Goal: Information Seeking & Learning: Learn about a topic

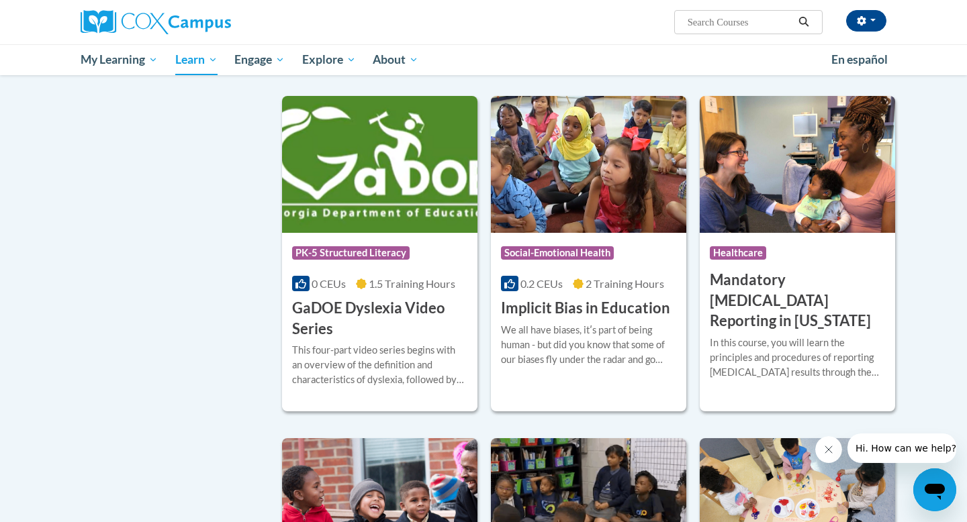
scroll to position [1591, 0]
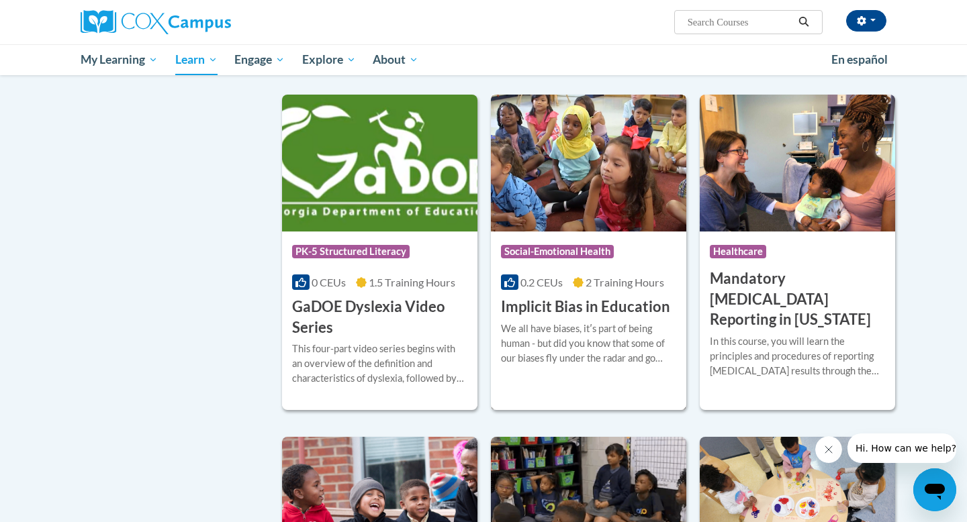
click at [553, 318] on h3 "Implicit Bias in Education" at bounding box center [585, 307] width 169 height 21
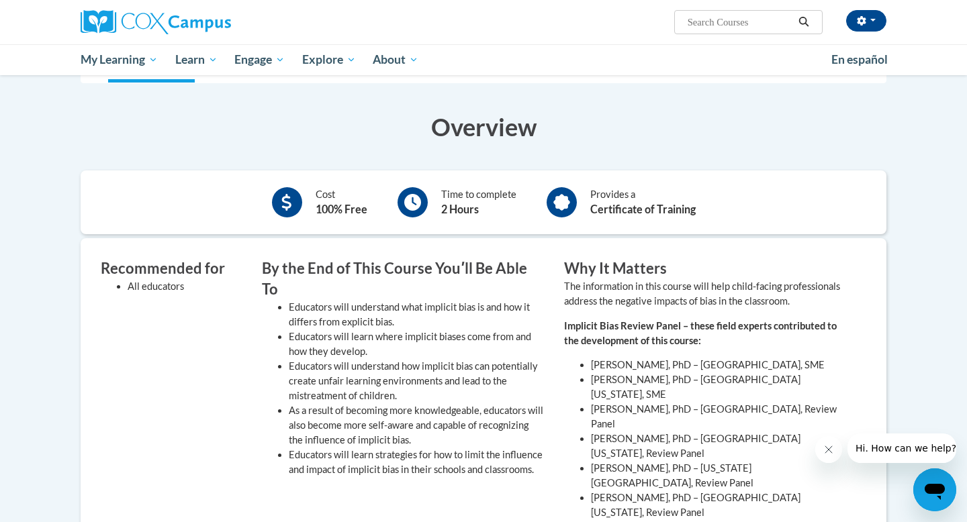
scroll to position [302, 0]
